Goal: Information Seeking & Learning: Learn about a topic

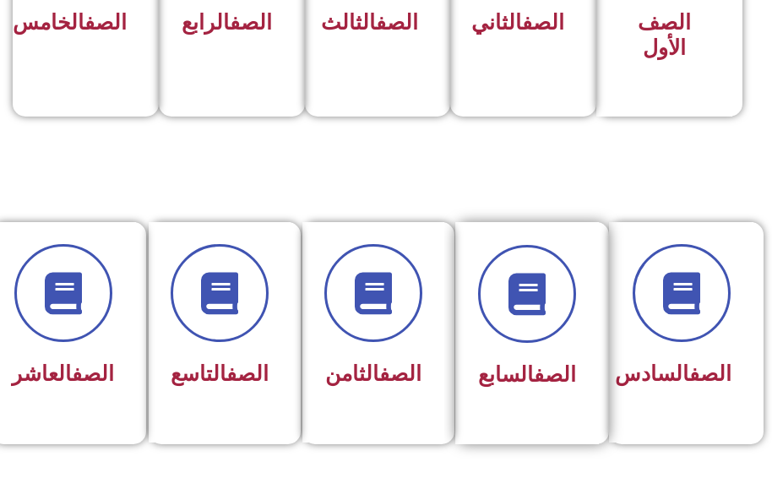
scroll to position [675, 0]
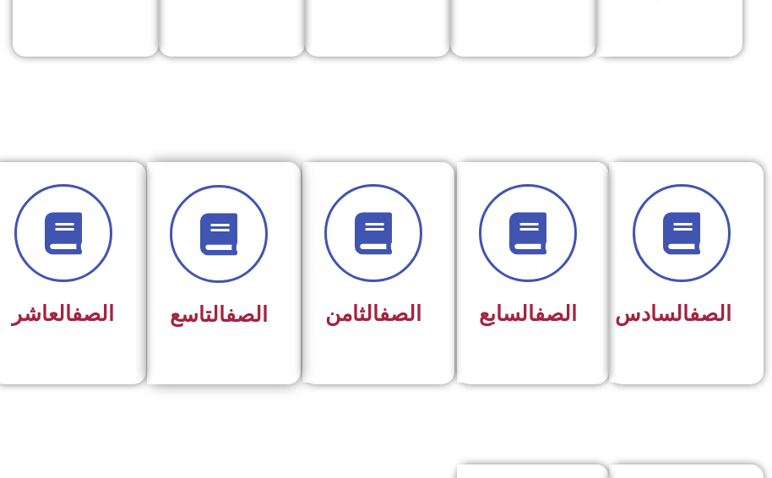
click at [225, 310] on link "الصف" at bounding box center [246, 314] width 42 height 24
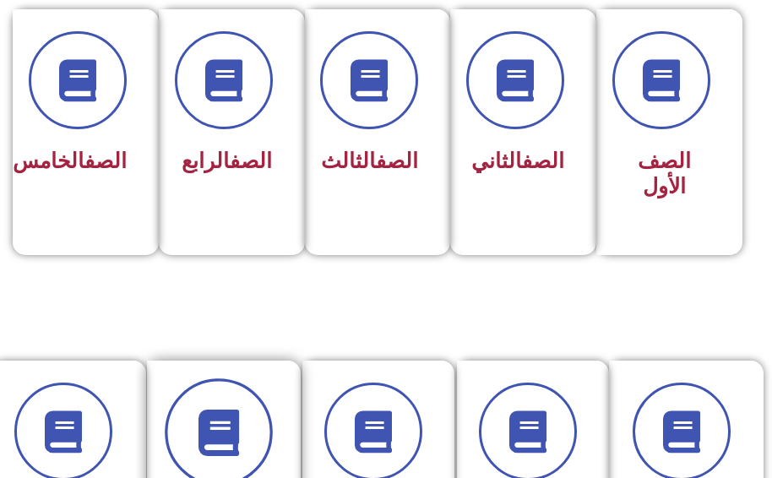
scroll to position [507, 0]
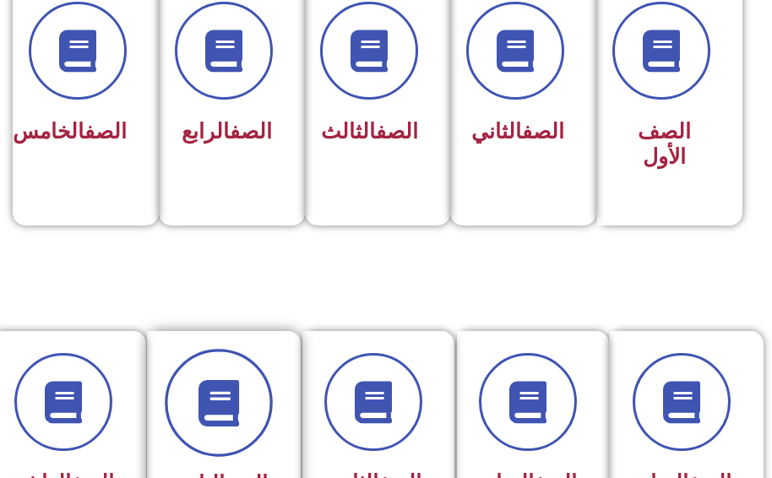
click at [234, 466] on div "الصف التاسع" at bounding box center [219, 484] width 98 height 41
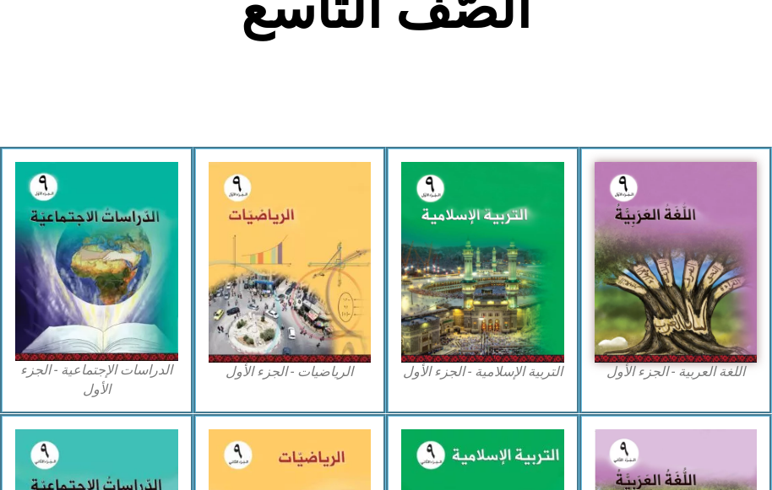
scroll to position [507, 0]
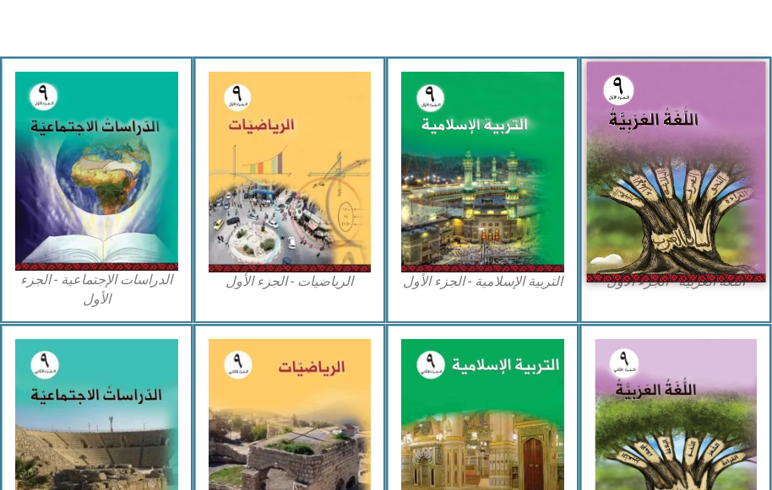
click at [725, 267] on img at bounding box center [675, 172] width 179 height 221
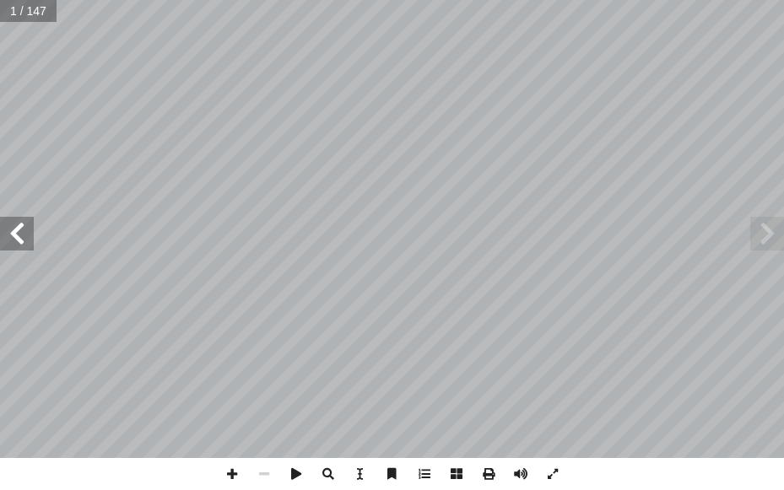
click at [13, 230] on span at bounding box center [17, 234] width 34 height 34
click at [14, 230] on span at bounding box center [17, 234] width 34 height 34
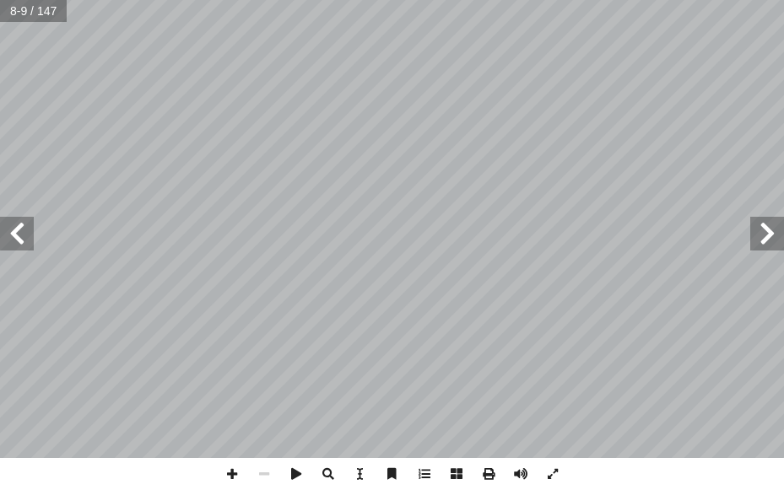
click at [14, 230] on span at bounding box center [17, 234] width 34 height 34
click at [761, 235] on span at bounding box center [767, 234] width 34 height 34
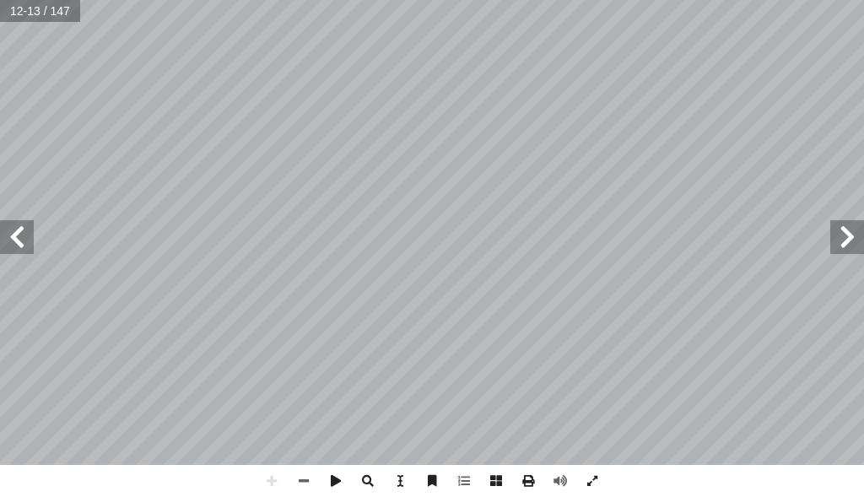
click at [783, 251] on span at bounding box center [848, 237] width 34 height 34
click at [783, 237] on span at bounding box center [848, 237] width 34 height 34
click at [5, 236] on span at bounding box center [17, 237] width 34 height 34
click at [266, 474] on span at bounding box center [272, 481] width 32 height 32
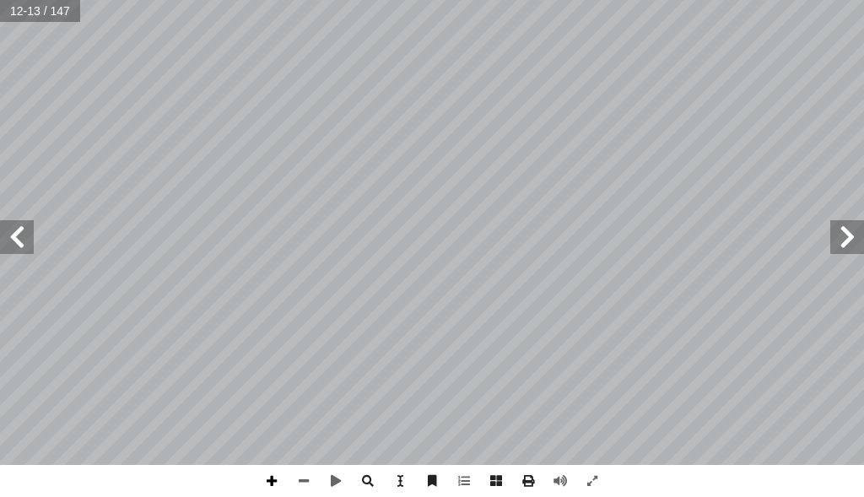
click at [275, 484] on span at bounding box center [272, 481] width 32 height 32
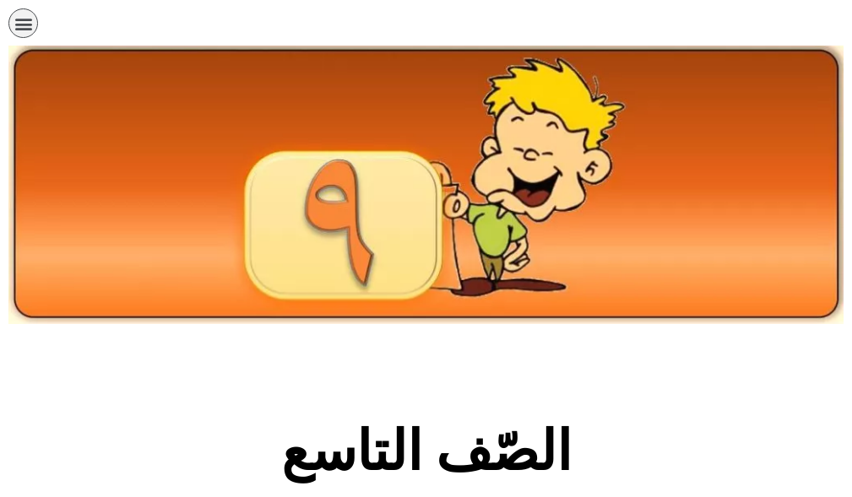
scroll to position [533, 0]
